Goal: Task Accomplishment & Management: Use online tool/utility

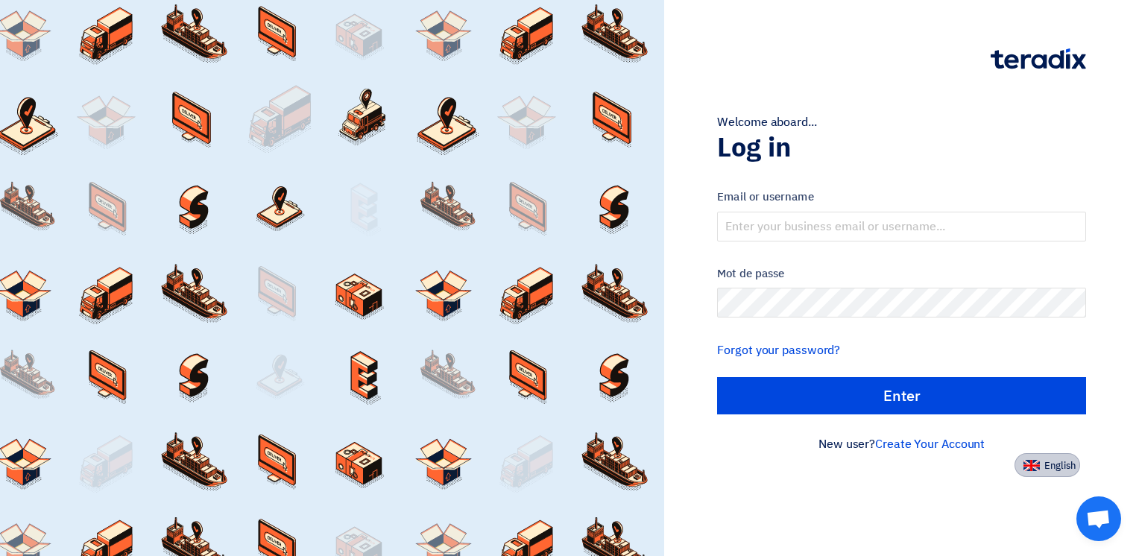
click at [1037, 469] on button "English" at bounding box center [1047, 465] width 66 height 24
type input "Sign in"
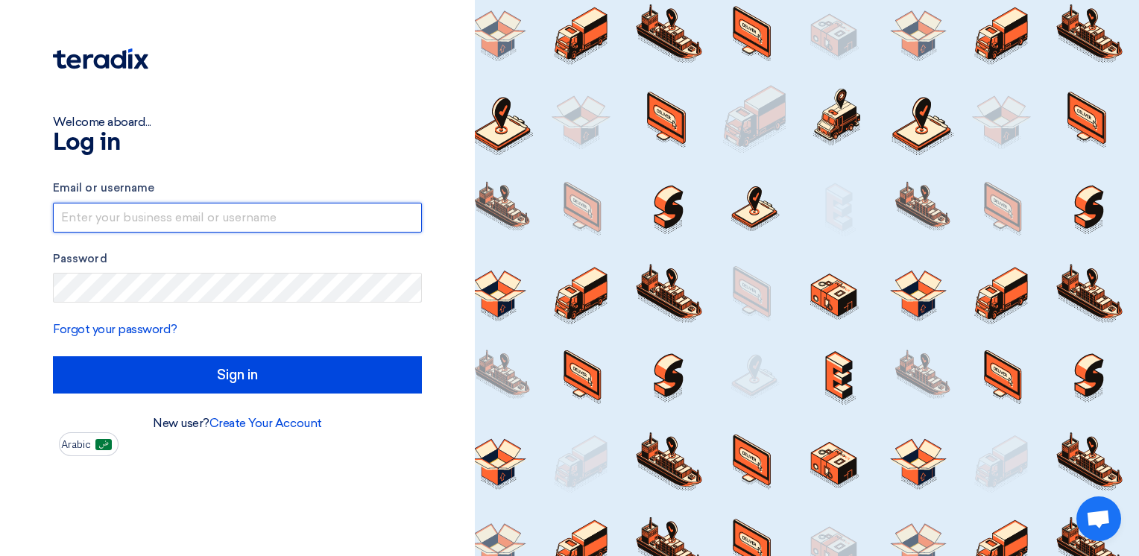
click at [127, 225] on input "text" at bounding box center [237, 218] width 369 height 30
type input "[PERSON_NAME][EMAIL_ADDRESS][DOMAIN_NAME]"
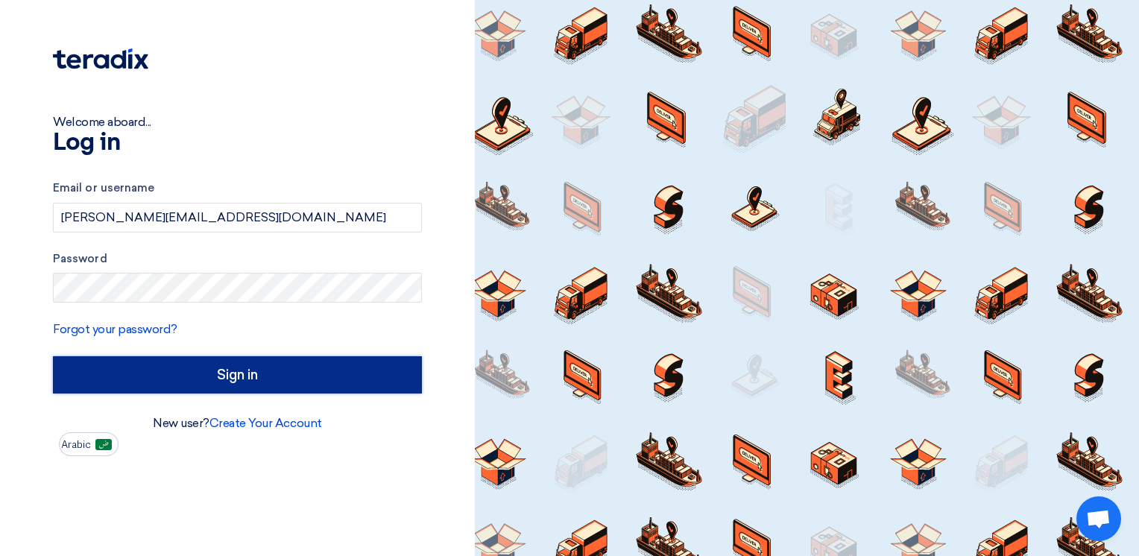
click at [200, 377] on input "Sign in" at bounding box center [237, 374] width 369 height 37
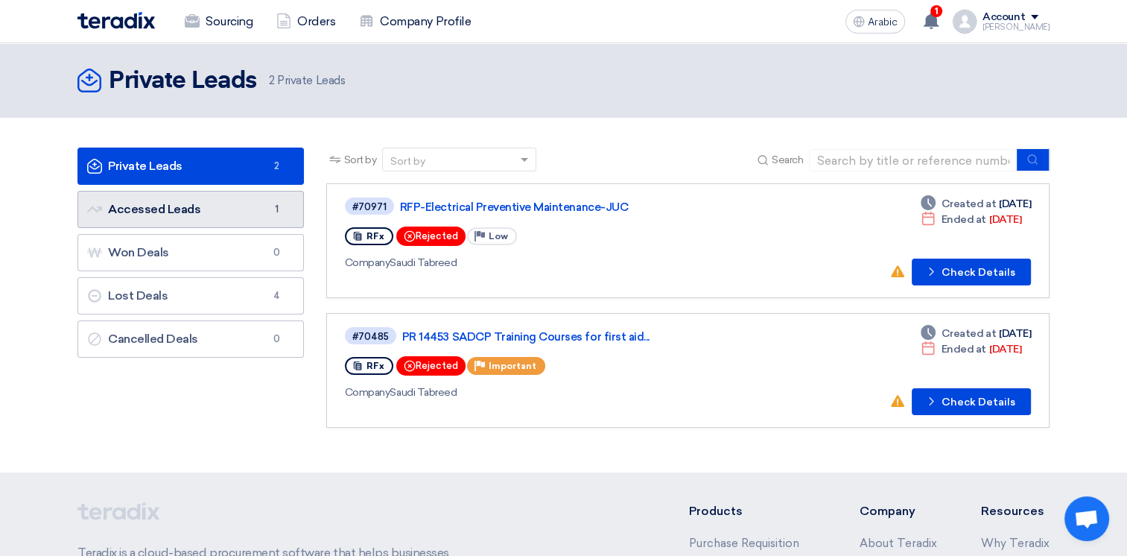
click at [224, 214] on link "Accessed Leads Accessed Leads 1" at bounding box center [191, 209] width 227 height 37
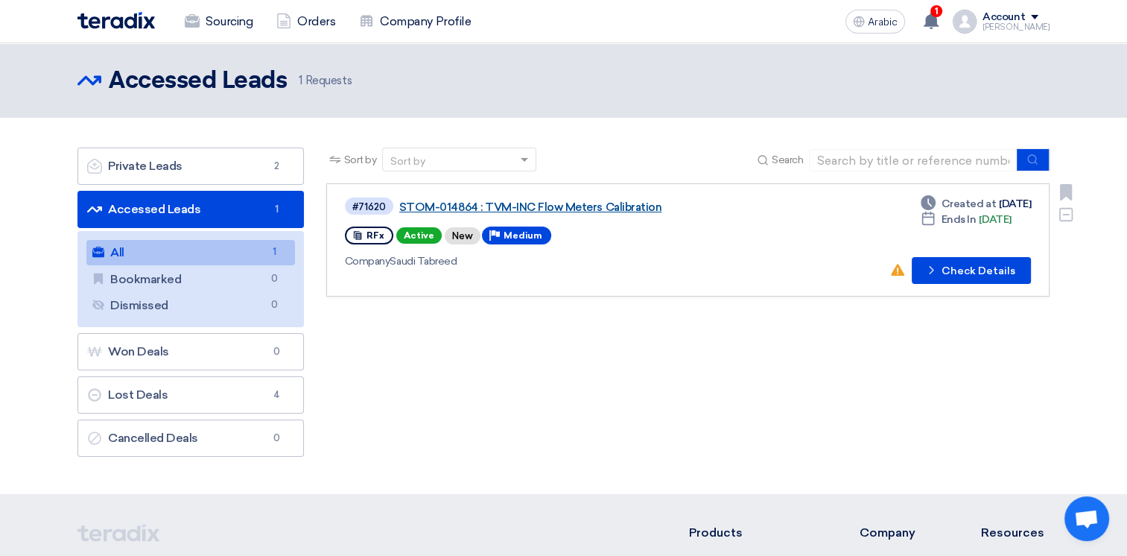
click at [508, 206] on link "STOM-014864 : TVM-INC Flow Meters Calibration" at bounding box center [585, 206] width 373 height 13
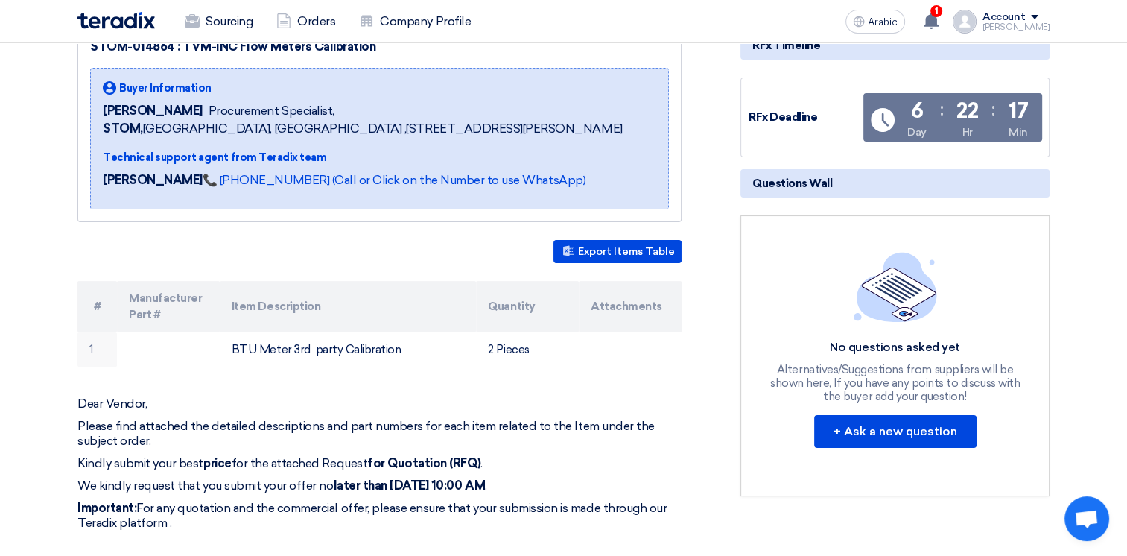
scroll to position [224, 0]
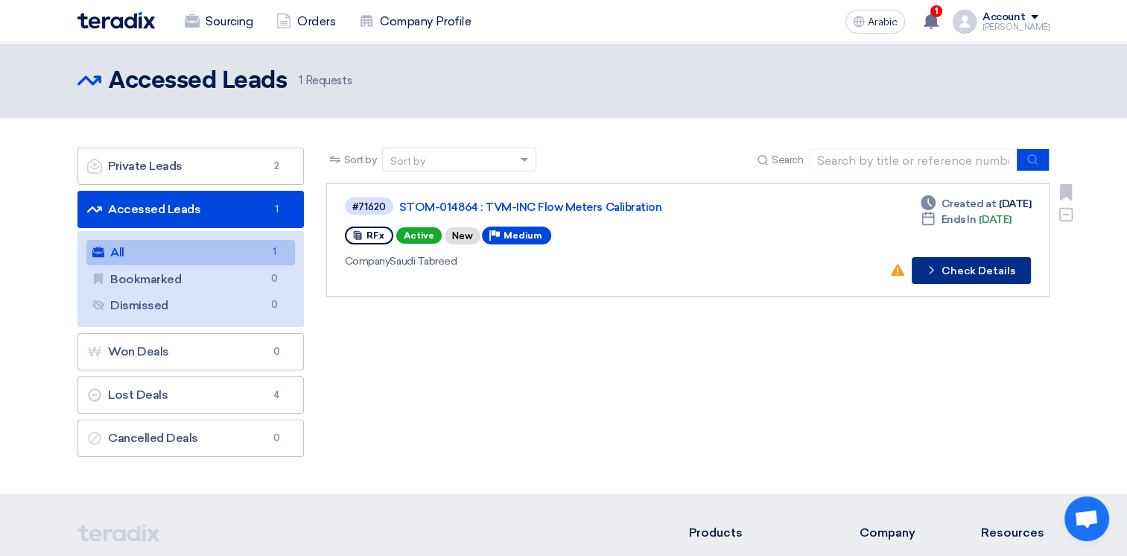
click at [990, 273] on font "Check Details" at bounding box center [979, 271] width 74 height 10
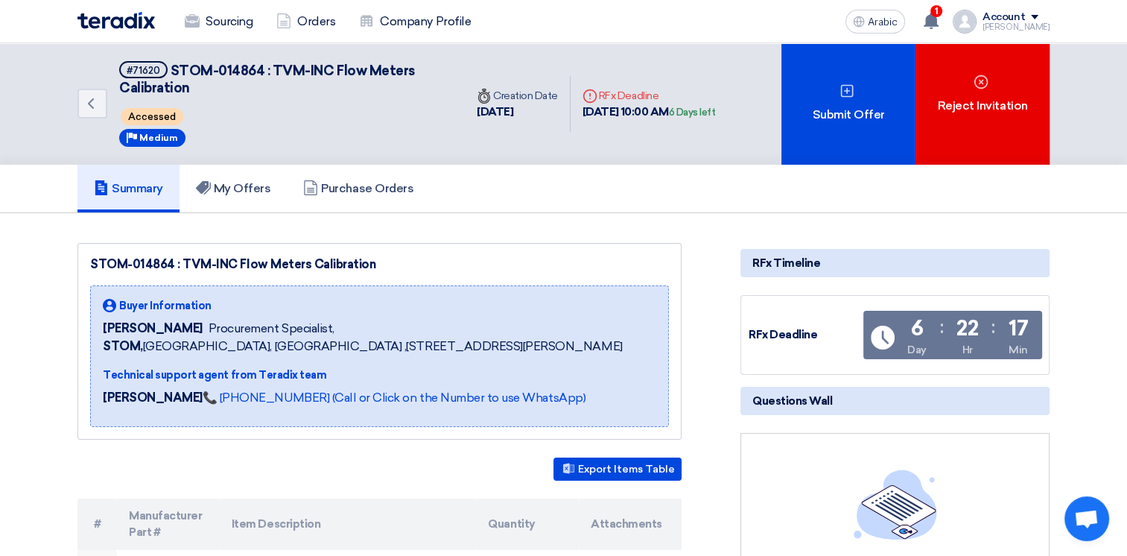
click at [1039, 15] on span at bounding box center [1034, 17] width 7 height 4
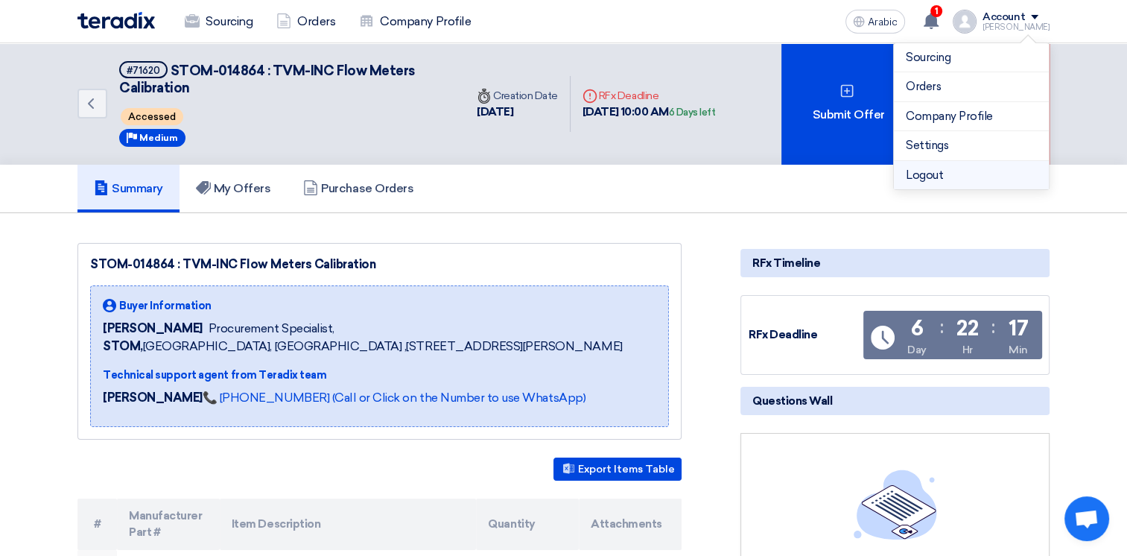
click at [938, 171] on li "Logout" at bounding box center [971, 175] width 155 height 29
